Goal: Check status: Check status

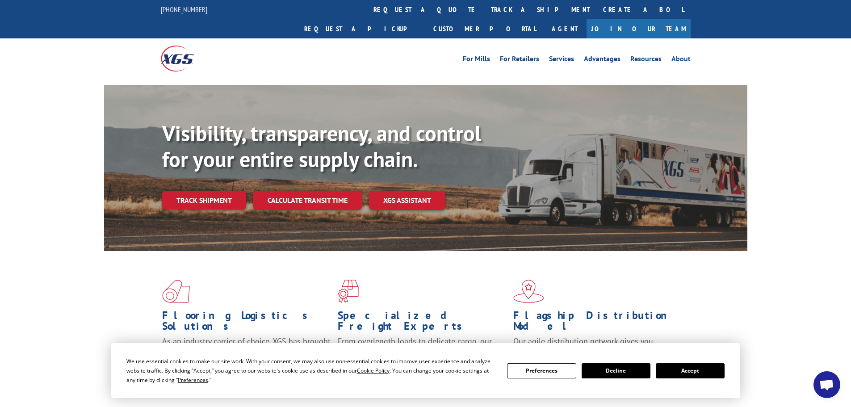
click at [699, 368] on button "Accept" at bounding box center [690, 370] width 69 height 15
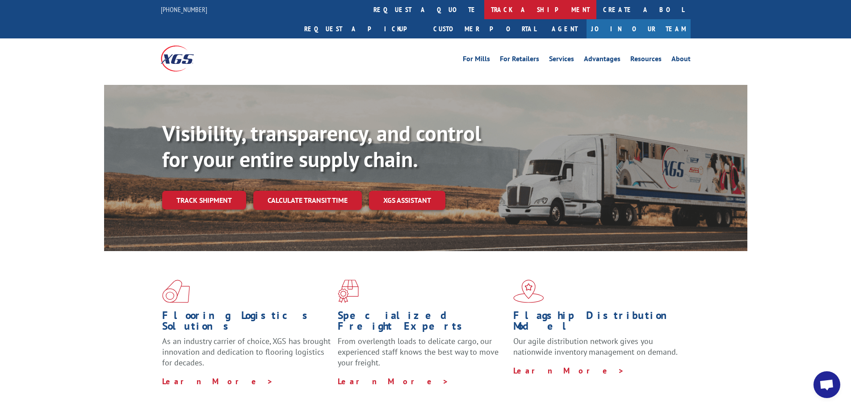
click at [484, 9] on link "track a shipment" at bounding box center [540, 9] width 112 height 19
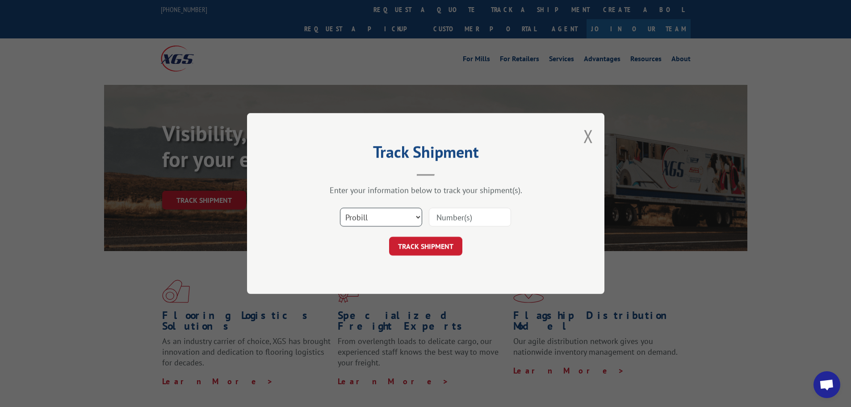
click at [374, 219] on select "Select category... Probill BOL PO" at bounding box center [381, 217] width 82 height 19
select select "bol"
click at [340, 208] on select "Select category... Probill BOL PO" at bounding box center [381, 217] width 82 height 19
click at [468, 216] on input at bounding box center [470, 217] width 82 height 19
paste input "15175997"
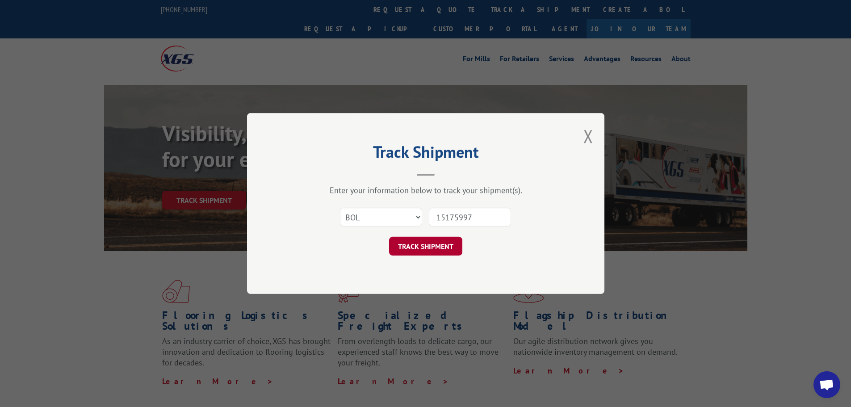
type input "15175997"
click at [417, 241] on button "TRACK SHIPMENT" at bounding box center [425, 246] width 73 height 19
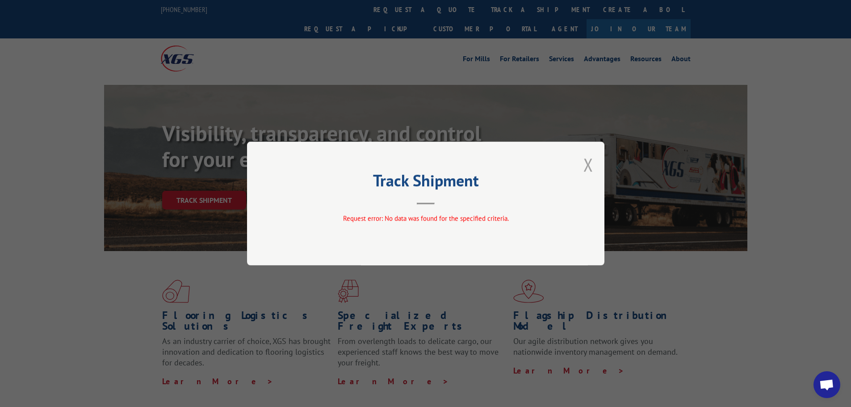
click at [589, 164] on button "Close modal" at bounding box center [589, 165] width 10 height 24
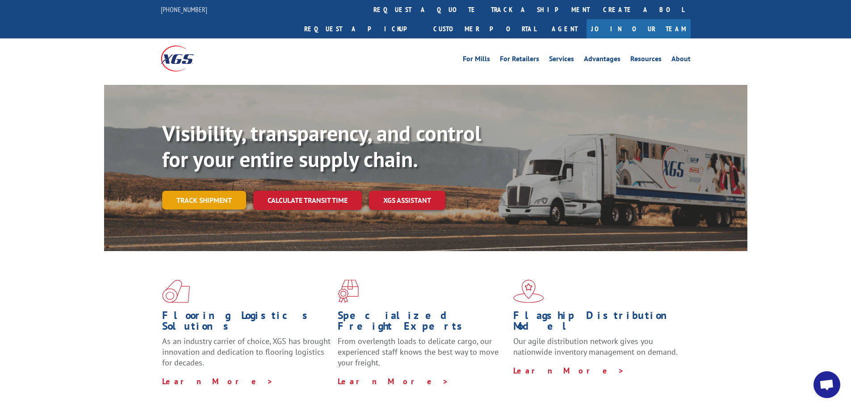
click at [224, 191] on link "Track shipment" at bounding box center [204, 200] width 84 height 19
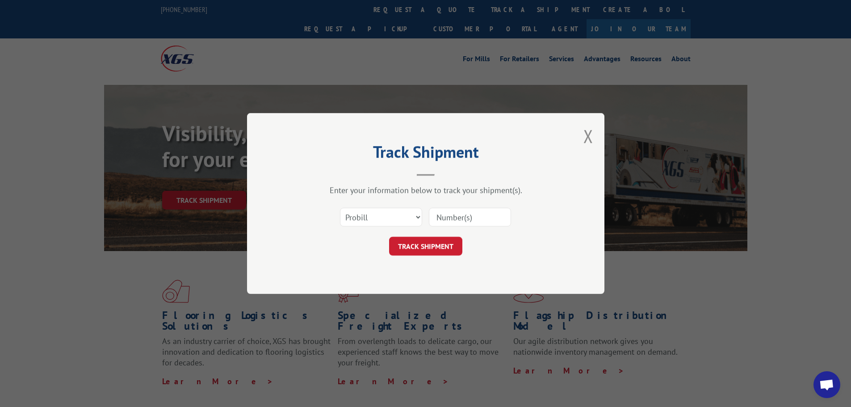
paste input "15175997"
type input "15175997"
click at [440, 248] on button "TRACK SHIPMENT" at bounding box center [425, 246] width 73 height 19
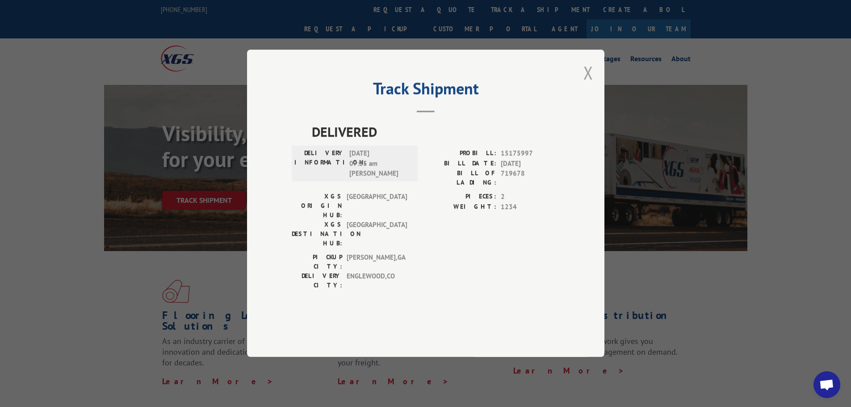
click at [590, 84] on button "Close modal" at bounding box center [589, 73] width 10 height 24
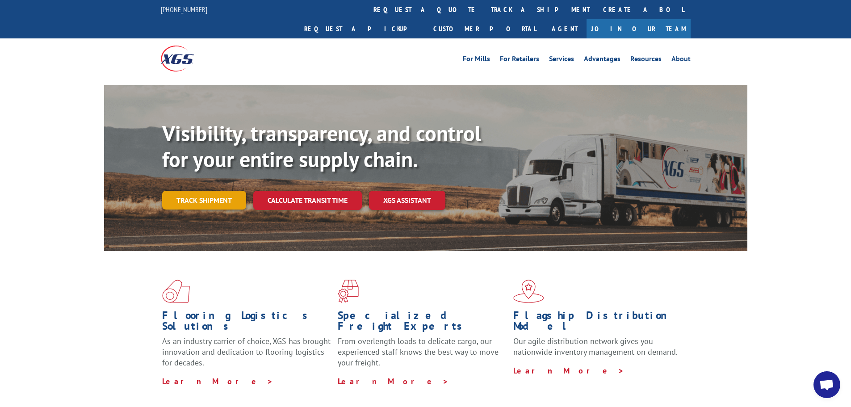
click at [190, 191] on link "Track shipment" at bounding box center [204, 200] width 84 height 19
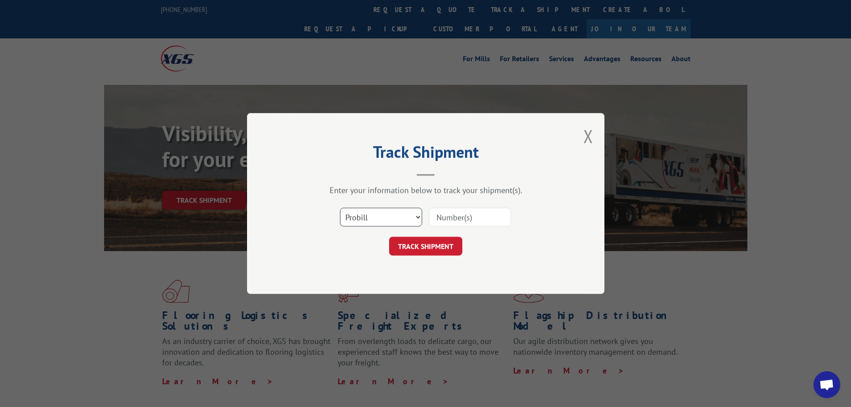
click at [382, 218] on select "Select category... Probill BOL PO" at bounding box center [381, 217] width 82 height 19
select select "po"
click at [340, 208] on select "Select category... Probill BOL PO" at bounding box center [381, 217] width 82 height 19
click at [462, 219] on input at bounding box center [470, 217] width 82 height 19
type input "15175997"
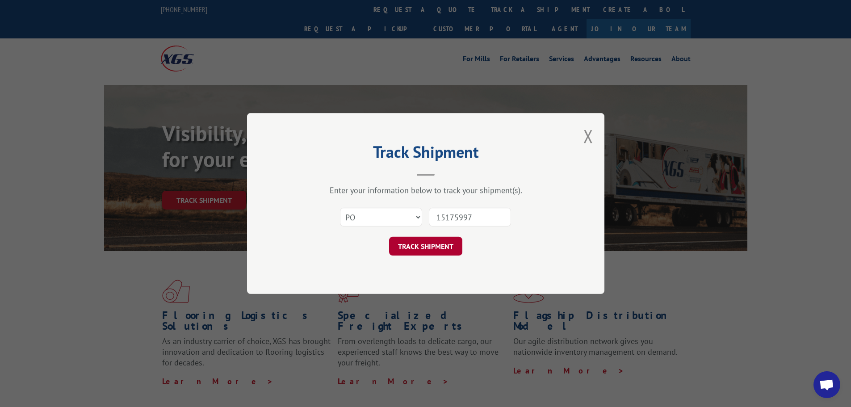
click at [410, 247] on button "TRACK SHIPMENT" at bounding box center [425, 246] width 73 height 19
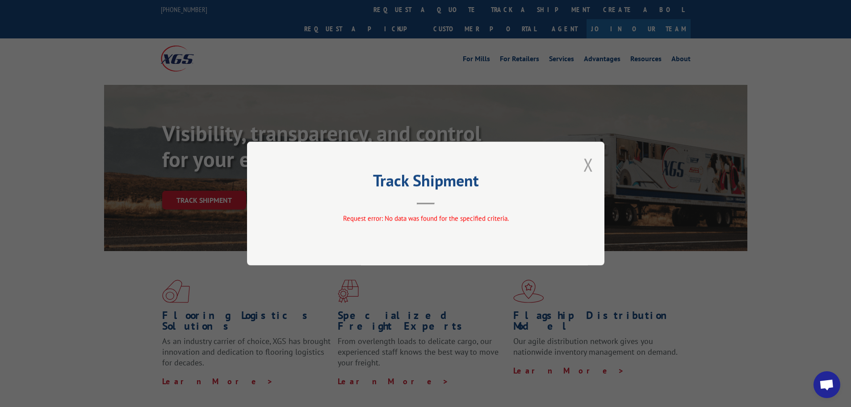
click at [584, 164] on button "Close modal" at bounding box center [589, 165] width 10 height 24
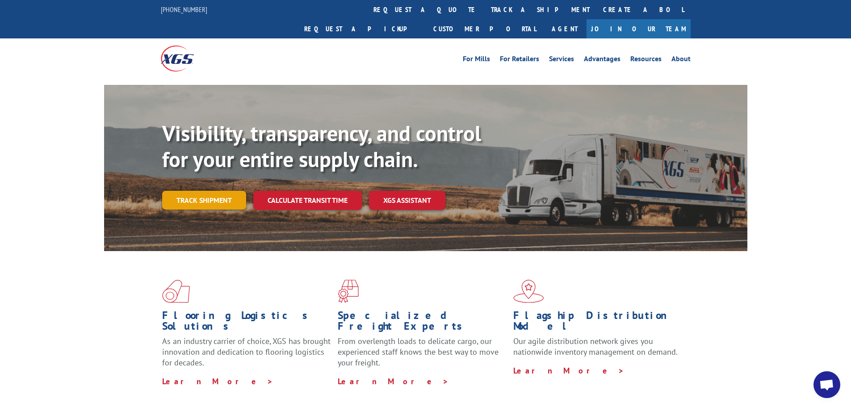
click at [186, 191] on link "Track shipment" at bounding box center [204, 200] width 84 height 19
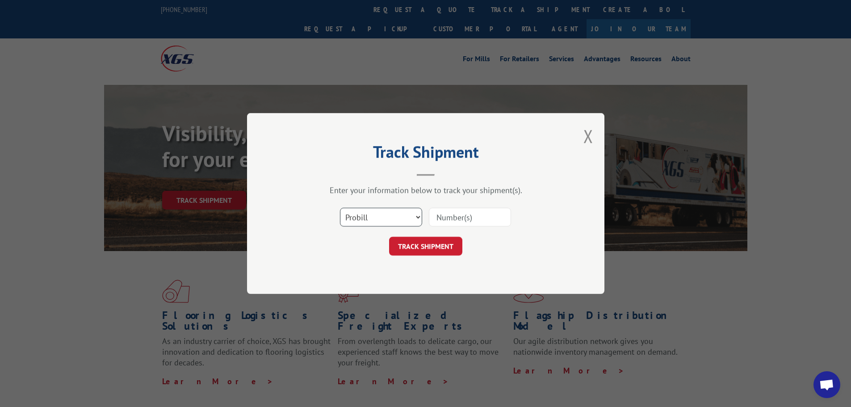
click at [363, 220] on select "Select category... Probill BOL PO" at bounding box center [381, 217] width 82 height 19
select select "bol"
click at [340, 208] on select "Select category... Probill BOL PO" at bounding box center [381, 217] width 82 height 19
click at [471, 220] on input at bounding box center [470, 217] width 82 height 19
type input "15175997"
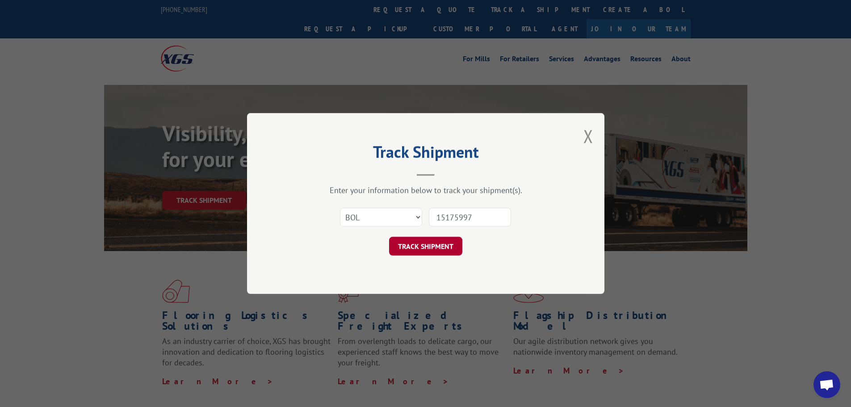
click at [413, 247] on button "TRACK SHIPMENT" at bounding box center [425, 246] width 73 height 19
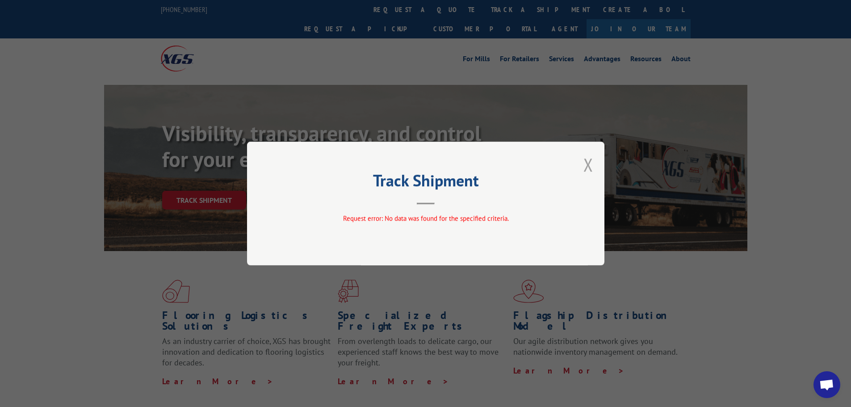
click at [591, 162] on button "Close modal" at bounding box center [589, 165] width 10 height 24
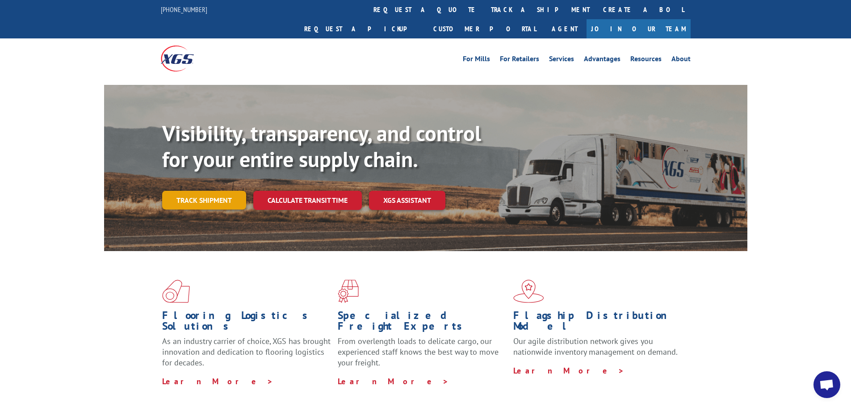
click at [211, 191] on link "Track shipment" at bounding box center [204, 200] width 84 height 19
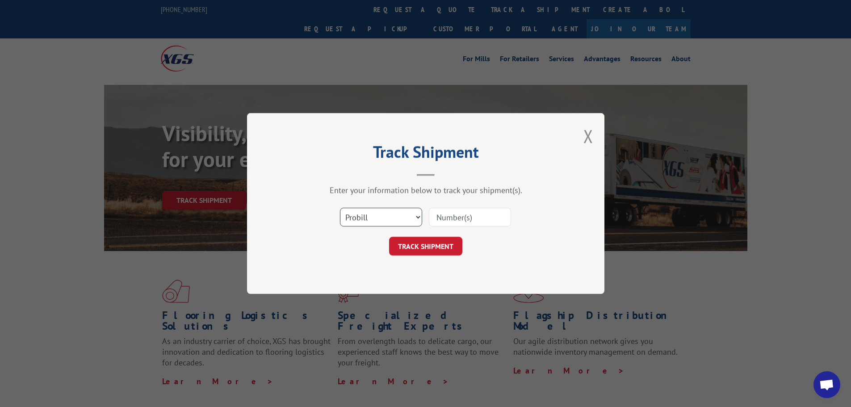
click at [374, 222] on select "Select category... Probill BOL PO" at bounding box center [381, 217] width 82 height 19
select select "bol"
click at [340, 208] on select "Select category... Probill BOL PO" at bounding box center [381, 217] width 82 height 19
click at [447, 222] on input at bounding box center [470, 217] width 82 height 19
click at [464, 218] on input "15175997" at bounding box center [470, 217] width 82 height 19
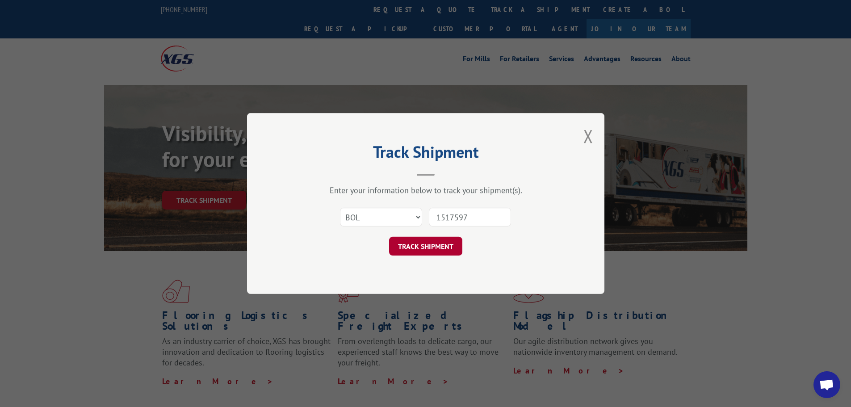
type input "1517597"
click at [445, 243] on button "TRACK SHIPMENT" at bounding box center [425, 246] width 73 height 19
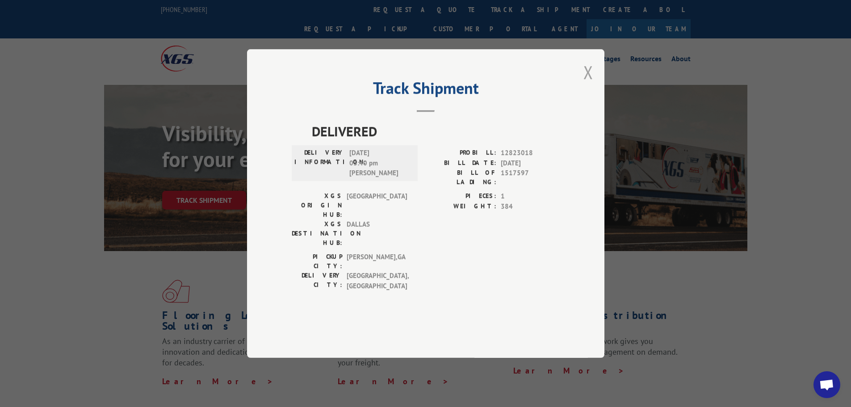
click at [589, 84] on button "Close modal" at bounding box center [589, 72] width 10 height 24
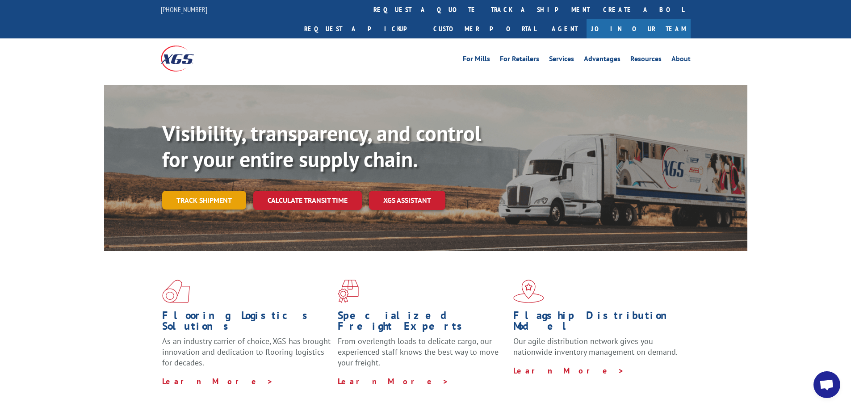
click at [191, 191] on link "Track shipment" at bounding box center [204, 200] width 84 height 19
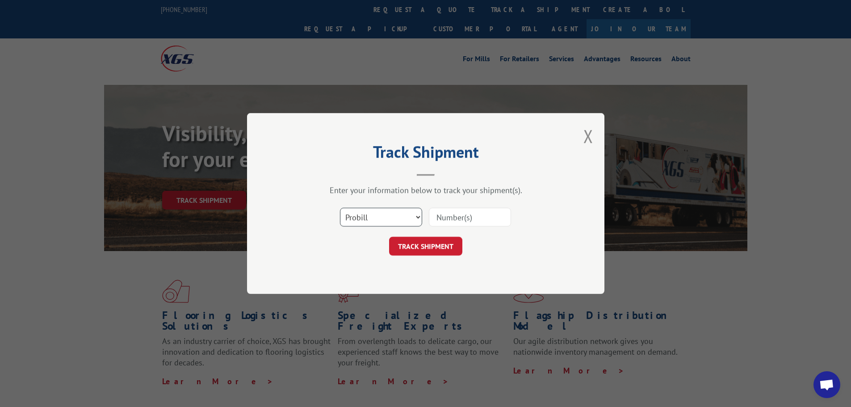
drag, startPoint x: 394, startPoint y: 216, endPoint x: 393, endPoint y: 226, distance: 9.8
click at [394, 216] on select "Select category... Probill BOL PO" at bounding box center [381, 217] width 82 height 19
select select "bol"
click at [340, 208] on select "Select category... Probill BOL PO" at bounding box center [381, 217] width 82 height 19
click at [466, 220] on input at bounding box center [470, 217] width 82 height 19
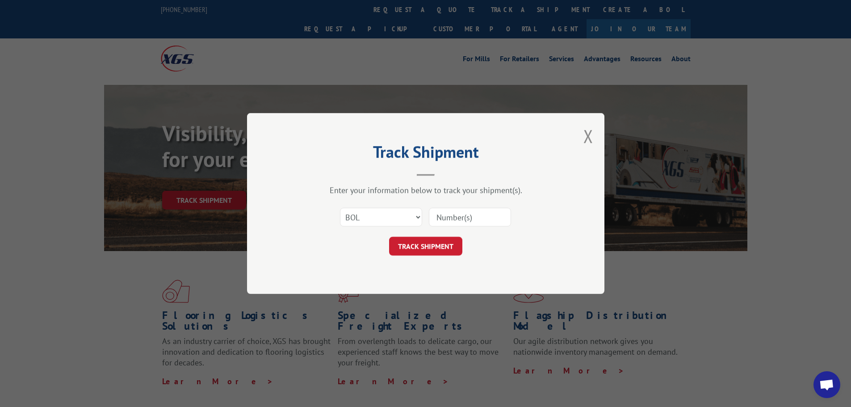
paste input "15175997"
type input "1517599"
click at [422, 248] on button "TRACK SHIPMENT" at bounding box center [425, 246] width 73 height 19
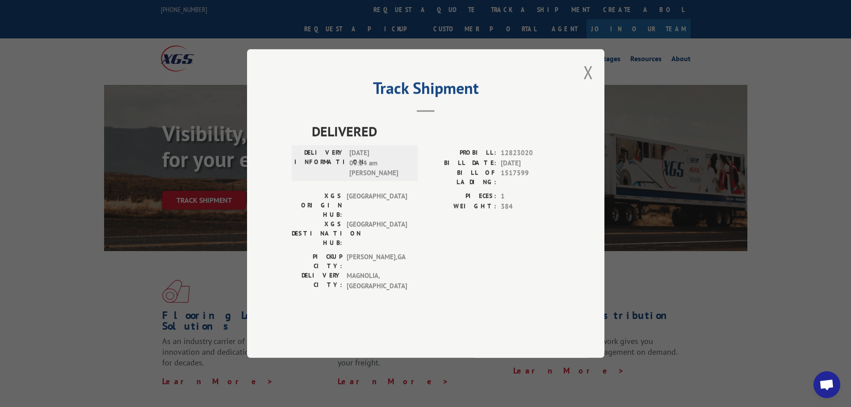
click at [598, 101] on div "Track Shipment DELIVERED DELIVERY INFORMATION: [DATE] 09:24 am [PERSON_NAME]: 1…" at bounding box center [426, 203] width 358 height 309
click at [593, 84] on button "Close modal" at bounding box center [589, 72] width 10 height 24
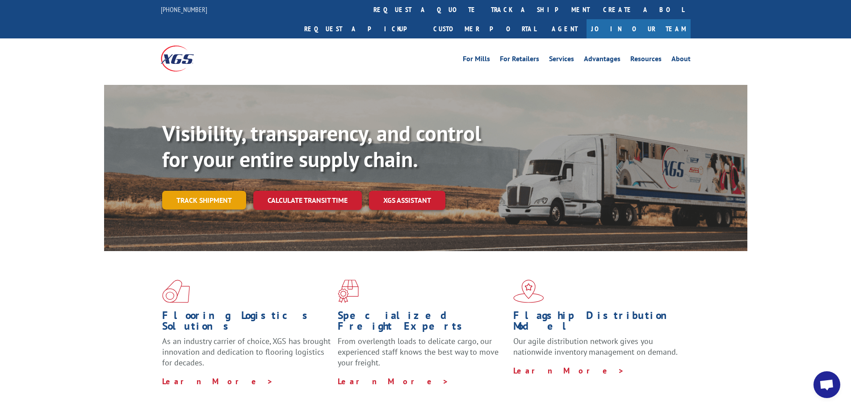
click at [233, 191] on link "Track shipment" at bounding box center [204, 200] width 84 height 19
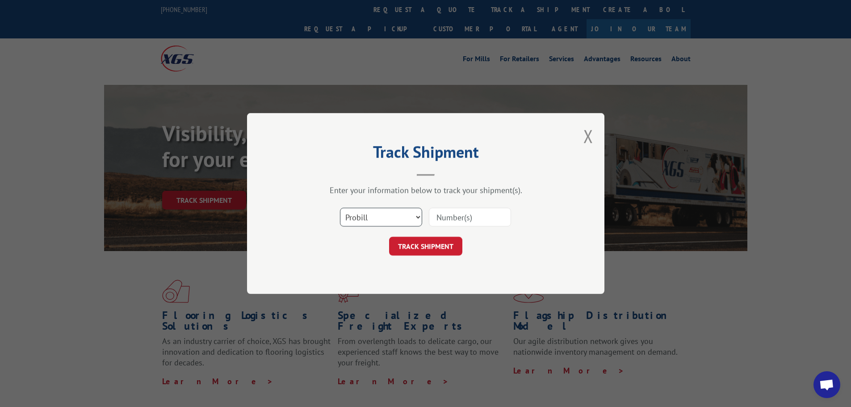
drag, startPoint x: 373, startPoint y: 214, endPoint x: 373, endPoint y: 219, distance: 4.9
click at [373, 214] on select "Select category... Probill BOL PO" at bounding box center [381, 217] width 82 height 19
select select "bol"
click at [340, 208] on select "Select category... Probill BOL PO" at bounding box center [381, 217] width 82 height 19
click at [469, 215] on input at bounding box center [470, 217] width 82 height 19
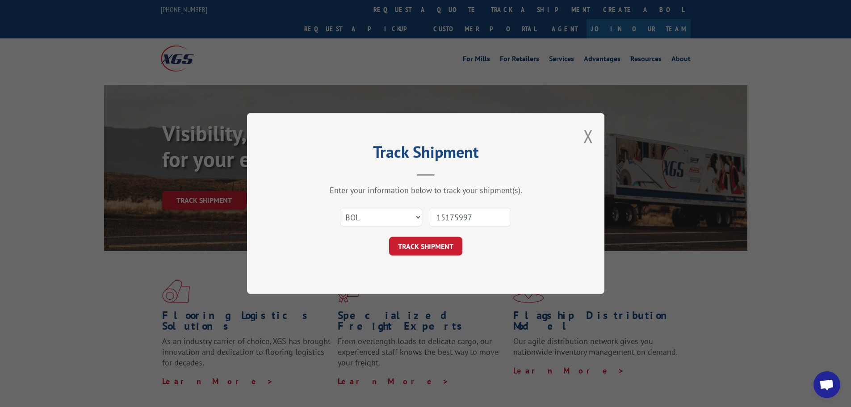
click at [453, 217] on input "15175997" at bounding box center [470, 217] width 82 height 19
type input "1515997"
click at [450, 244] on button "TRACK SHIPMENT" at bounding box center [425, 246] width 73 height 19
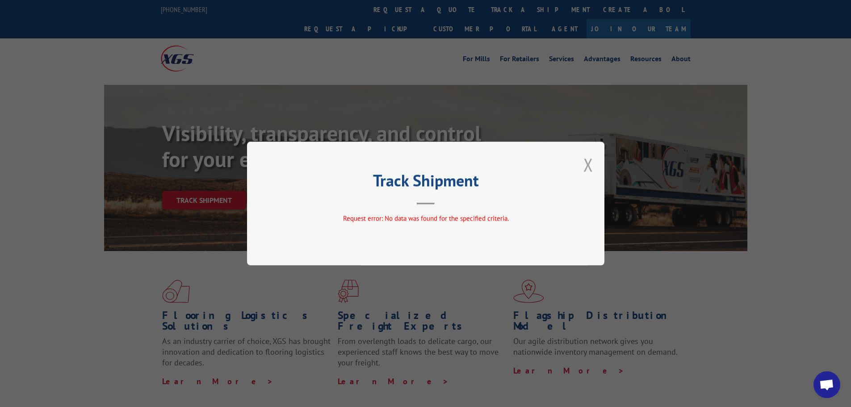
click at [586, 170] on button "Close modal" at bounding box center [589, 165] width 10 height 24
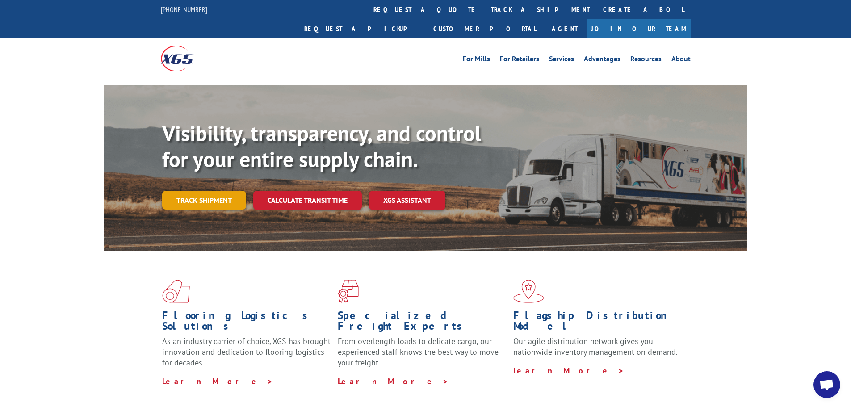
click at [228, 191] on link "Track shipment" at bounding box center [204, 200] width 84 height 19
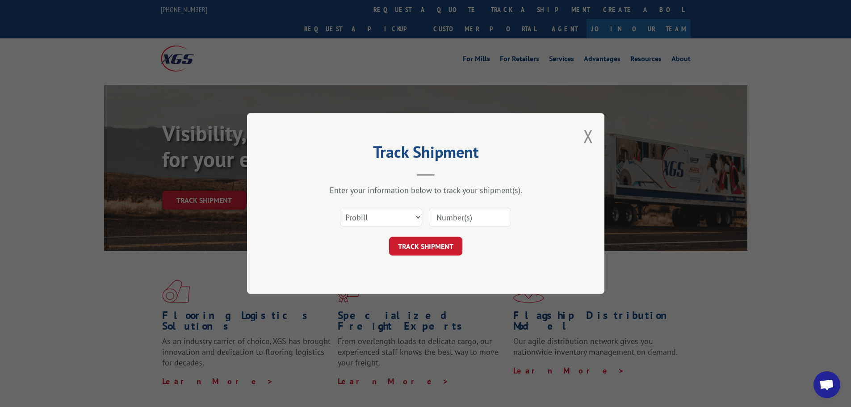
click at [463, 215] on input at bounding box center [470, 217] width 82 height 19
click at [440, 221] on input "15175997" at bounding box center [470, 217] width 82 height 19
type input "5175997"
click at [437, 245] on button "TRACK SHIPMENT" at bounding box center [425, 246] width 73 height 19
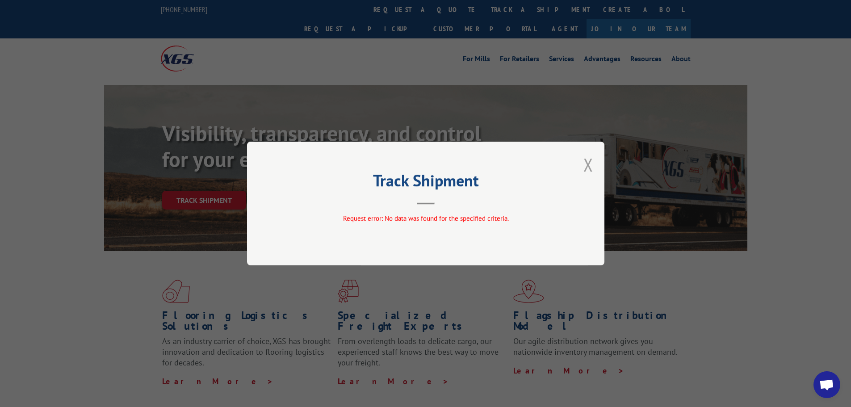
click at [585, 169] on button "Close modal" at bounding box center [589, 165] width 10 height 24
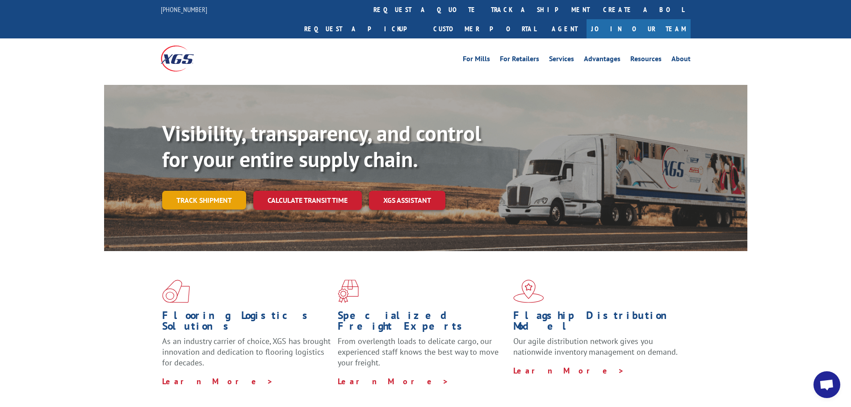
click at [184, 191] on link "Track shipment" at bounding box center [204, 200] width 84 height 19
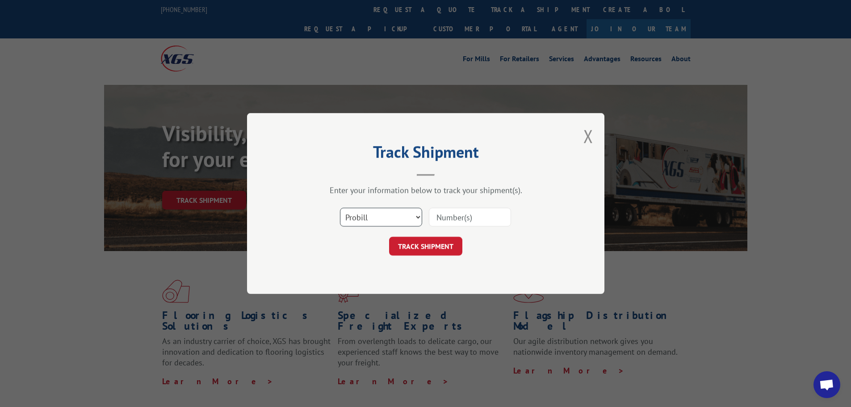
click at [370, 219] on select "Select category... Probill BOL PO" at bounding box center [381, 217] width 82 height 19
select select "bol"
click at [340, 208] on select "Select category... Probill BOL PO" at bounding box center [381, 217] width 82 height 19
click at [457, 219] on input at bounding box center [470, 217] width 82 height 19
type input "1517597"
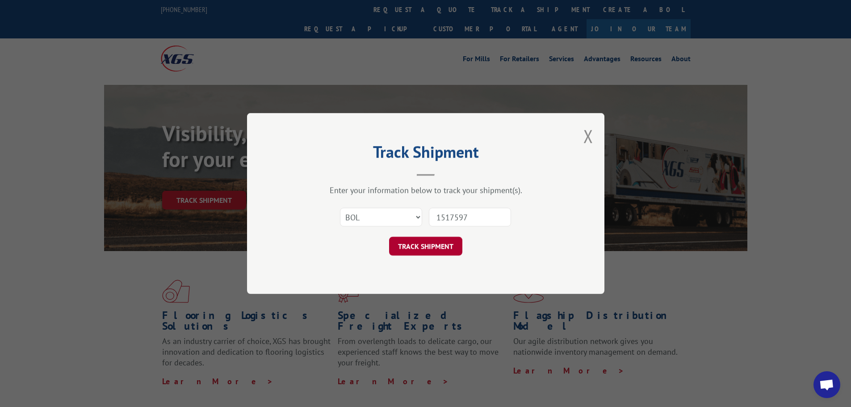
click at [432, 244] on button "TRACK SHIPMENT" at bounding box center [425, 246] width 73 height 19
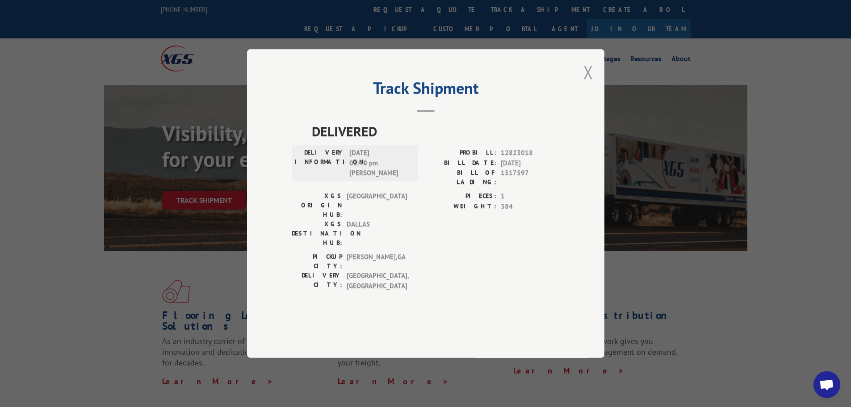
click at [590, 84] on button "Close modal" at bounding box center [589, 72] width 10 height 24
